Goal: Navigation & Orientation: Find specific page/section

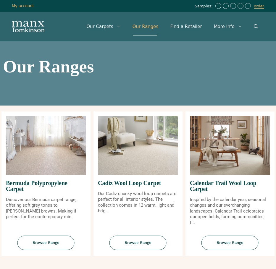
click at [149, 27] on link "Our Ranges" at bounding box center [145, 27] width 38 height 18
click at [158, 29] on link "Our Ranges" at bounding box center [145, 27] width 38 height 18
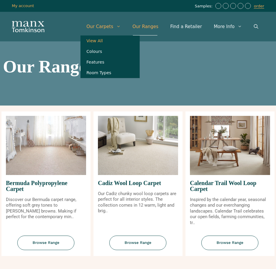
click at [110, 40] on link "View All" at bounding box center [109, 40] width 59 height 11
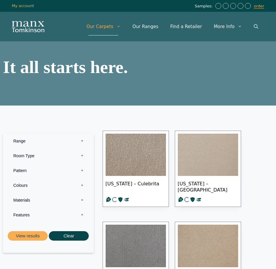
click at [138, 155] on img at bounding box center [135, 155] width 60 height 43
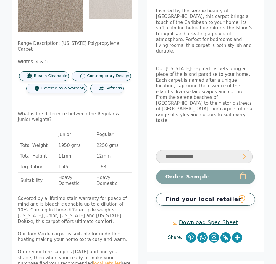
scroll to position [112, 0]
